Goal: Find specific page/section: Find specific page/section

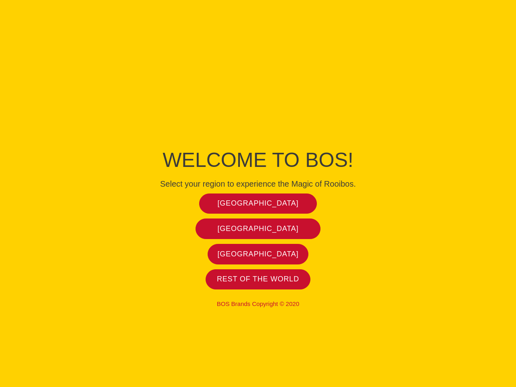
click at [258, 203] on span "[GEOGRAPHIC_DATA]" at bounding box center [258, 203] width 81 height 9
click at [258, 229] on span "[GEOGRAPHIC_DATA]" at bounding box center [258, 228] width 81 height 9
click at [258, 254] on span "[GEOGRAPHIC_DATA]" at bounding box center [258, 254] width 81 height 9
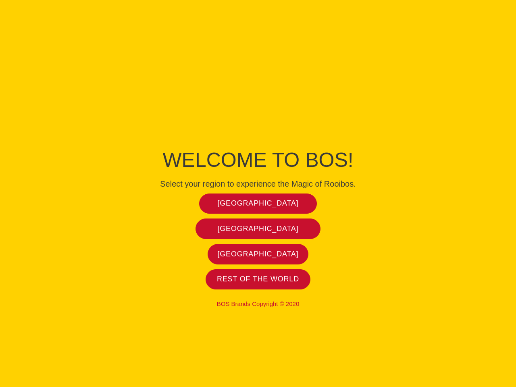
click at [258, 254] on span "[GEOGRAPHIC_DATA]" at bounding box center [258, 254] width 81 height 9
click at [258, 279] on span "Rest of the world" at bounding box center [258, 279] width 82 height 9
